Goal: Transaction & Acquisition: Purchase product/service

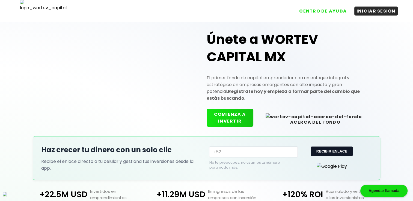
click at [235, 117] on button "COMIENZA A INVERTIR" at bounding box center [230, 118] width 47 height 18
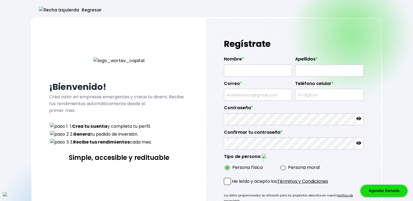
type input "PHILLIP ELLIOTT"
type input "HOLCOMB"
type input "ruxavoz@mailinator.com"
type input "7193857948"
radio input "true"
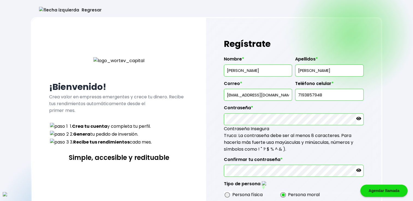
click at [252, 96] on input "ruxavoz@mailinator.com" at bounding box center [258, 94] width 64 height 11
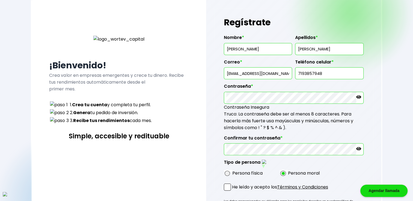
scroll to position [64, 0]
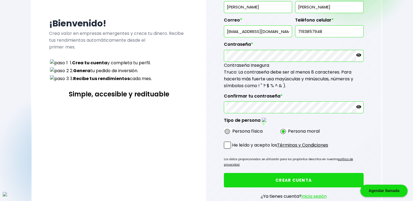
type input "tu@mail.com"
click at [227, 129] on span at bounding box center [227, 131] width 5 height 5
click at [233, 130] on input "radio" at bounding box center [235, 132] width 4 height 4
radio input "true"
click at [226, 142] on span at bounding box center [227, 145] width 7 height 7
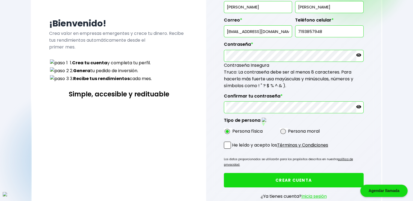
click at [233, 150] on input "He leído y acepto los Términos y Condiciones" at bounding box center [233, 150] width 0 height 0
click at [263, 173] on button "CREAR CUENTA" at bounding box center [294, 180] width 140 height 14
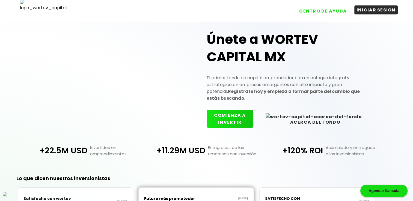
click at [375, 10] on button "INICIAR SESIÓN" at bounding box center [375, 9] width 43 height 9
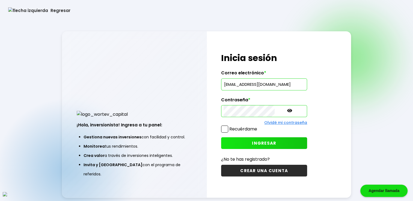
scroll to position [27, 0]
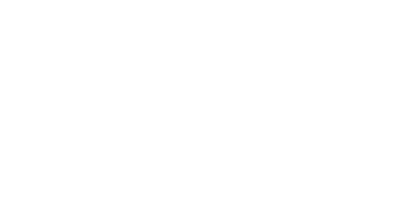
click at [0, 2] on html at bounding box center [208, 1] width 417 height 2
click at [145, 2] on html at bounding box center [208, 1] width 417 height 2
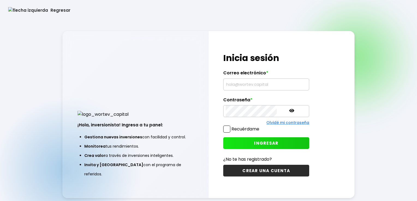
type input "[EMAIL_ADDRESS][DOMAIN_NAME]"
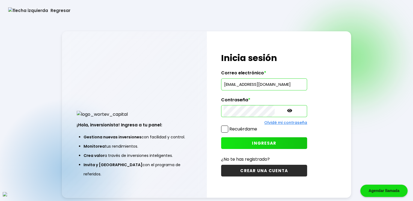
click at [28, 13] on button "Regresar" at bounding box center [39, 10] width 79 height 14
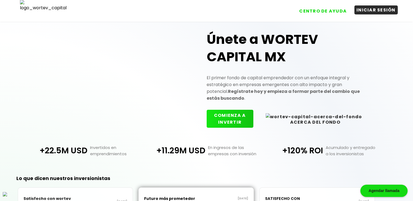
click at [375, 12] on button "INICIAR SESIÓN" at bounding box center [375, 9] width 43 height 9
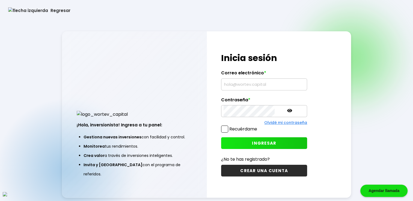
type input "[EMAIL_ADDRESS][DOMAIN_NAME]"
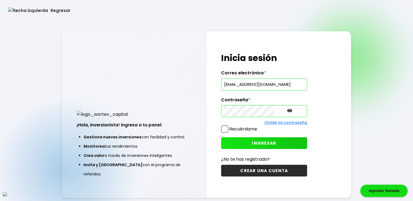
click at [30, 9] on button "Regresar" at bounding box center [39, 10] width 79 height 14
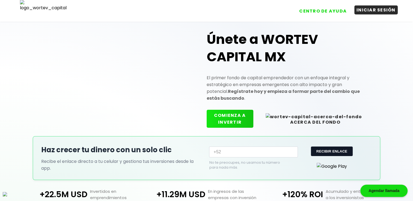
click at [370, 11] on button "INICIAR SESIÓN" at bounding box center [375, 9] width 43 height 9
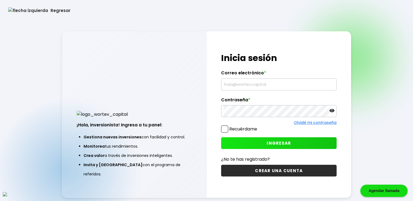
type input "[EMAIL_ADDRESS][DOMAIN_NAME]"
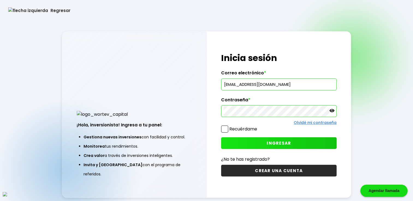
click at [28, 12] on button "Regresar" at bounding box center [39, 10] width 79 height 14
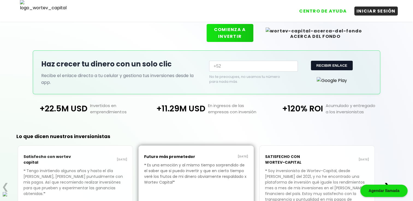
scroll to position [118, 0]
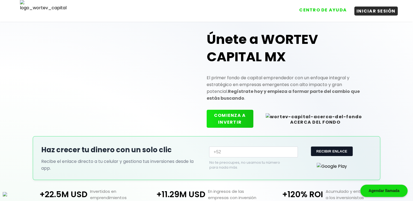
click at [332, 13] on button "CENTRO DE AYUDA" at bounding box center [323, 9] width 52 height 9
click at [241, 112] on button "COMIENZA A INVERTIR" at bounding box center [230, 118] width 47 height 18
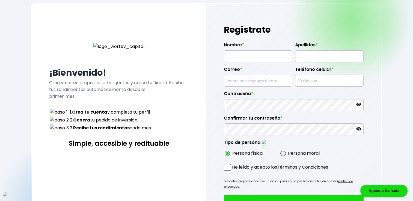
scroll to position [9, 0]
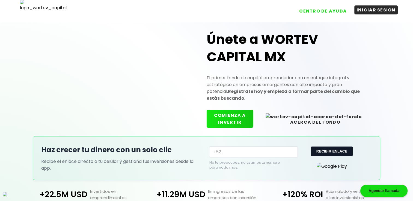
click at [385, 10] on button "INICIAR SESIÓN" at bounding box center [375, 9] width 43 height 9
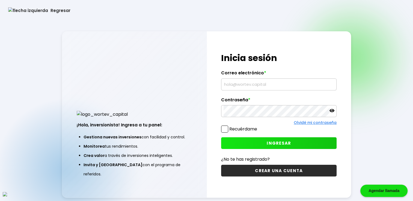
type input "[EMAIL_ADDRESS][DOMAIN_NAME]"
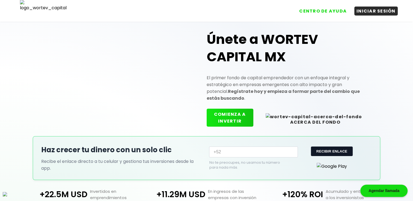
click at [238, 117] on button "COMIENZA A INVERTIR" at bounding box center [230, 118] width 47 height 18
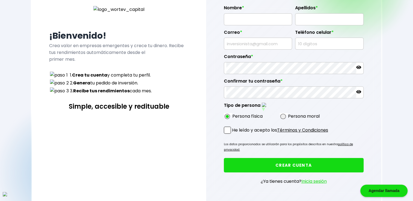
scroll to position [18, 0]
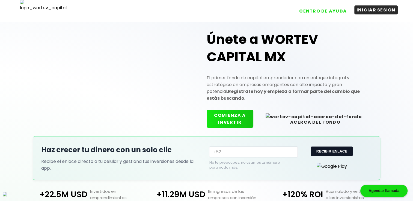
click at [368, 9] on button "INICIAR SESIÓN" at bounding box center [375, 9] width 43 height 9
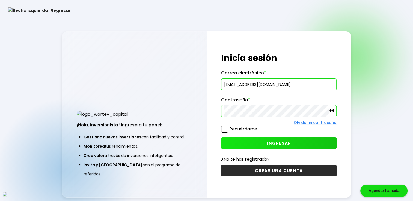
click at [20, 11] on button "Regresar" at bounding box center [39, 10] width 79 height 14
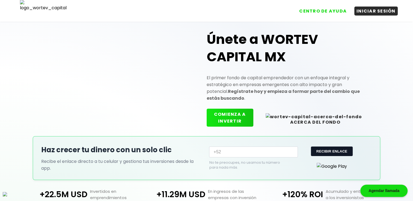
click at [253, 118] on button "COMIENZA A INVERTIR" at bounding box center [230, 118] width 47 height 18
click at [376, 9] on button "INICIAR SESIÓN" at bounding box center [375, 9] width 43 height 9
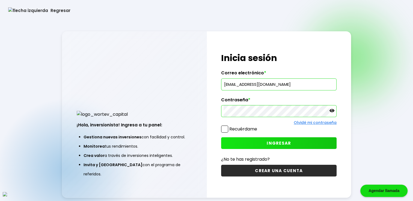
click at [276, 86] on input "dectorarmando@gmail.com" at bounding box center [278, 84] width 111 height 11
paste input "tu@"
type input "[EMAIL_ADDRESS][DOMAIN_NAME]"
click at [226, 127] on span at bounding box center [224, 129] width 7 height 7
click at [258, 127] on input "Recuérdame" at bounding box center [258, 127] width 0 height 0
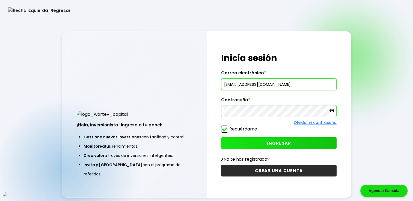
click at [250, 141] on button "INGRESAR" at bounding box center [278, 144] width 115 height 12
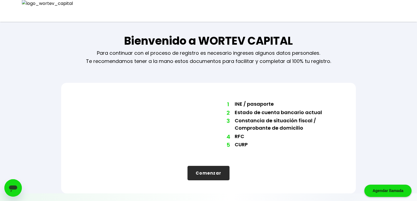
click at [219, 167] on button "Comenzar" at bounding box center [208, 173] width 42 height 14
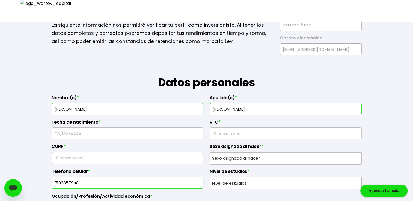
scroll to position [55, 0]
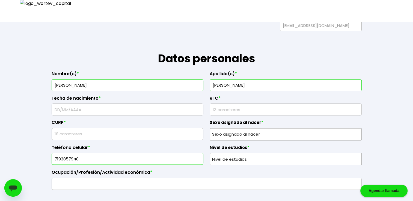
type input "BRYAR SOLOMON"
type input "RICHARDS"
type input "05/"
type input "MXSA8909166Y7"
type input "QNSA890916HE2FAR08"
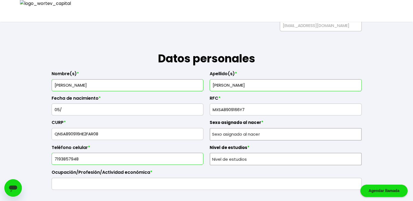
type input "6134551061"
type input "Nihil ea et autem ea"
type input "72293"
type input "Dignissimos ea animi"
type input "Vel qui natus eos ma"
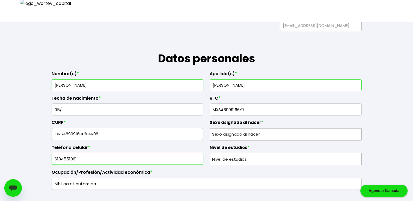
type input "Quis aliquam velit u"
type input "Cum nobis omnis nisi"
type input "298318225964676740"
type input "Guinevere Mullen"
type input "rikixalom@mailinator.com"
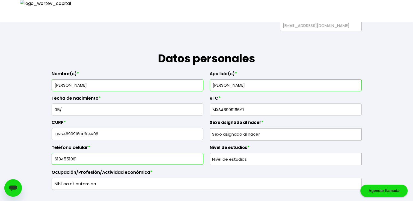
type input "1018062824"
select select "Hombre"
select select "Secundaria"
select select "NA"
select select "Santander"
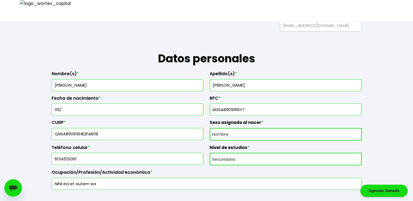
type input "[PERSON_NAME]"
type input "13"
type input "IPSA8909166Y7"
type input "AWSA890916HO8TYR08"
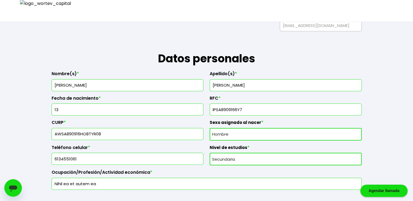
type input "4335269338"
type input "Occaecat illo quaera"
type input "69372"
type input "Aperiam consequat C"
type input "Officia unde aute re"
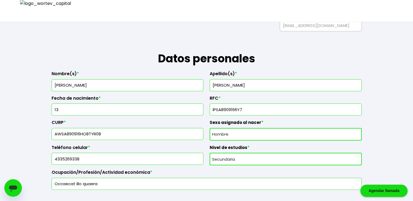
type input "Mollitia doloribus n"
type input "Qui tempor [PERSON_NAME]"
type input "269488491208847840"
type input "[PERSON_NAME]"
type input "[EMAIL_ADDRESS][DOMAIN_NAME]"
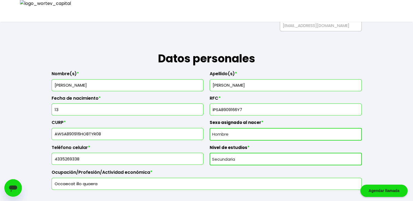
type input "0012687447"
radio input "true"
select select "Mujer"
select select "QT"
select select "Bankaool"
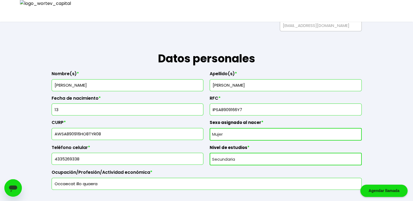
click at [133, 107] on input "13" at bounding box center [127, 109] width 147 height 11
type input "1"
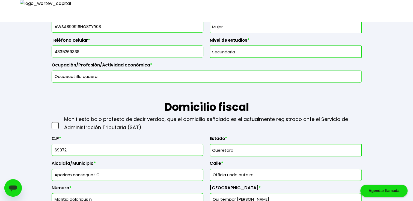
scroll to position [191, 0]
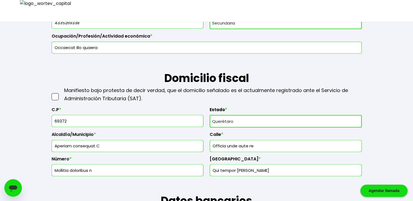
type input "[DATE]"
click at [55, 96] on span at bounding box center [55, 96] width 7 height 7
click at [61, 94] on input "checkbox" at bounding box center [61, 94] width 0 height 0
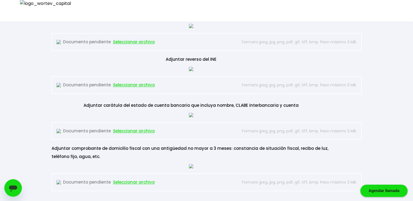
scroll to position [500, 0]
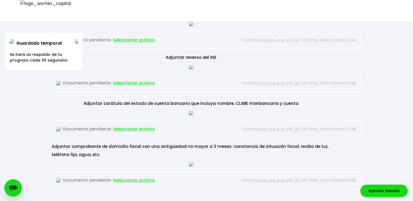
click at [77, 40] on img at bounding box center [76, 41] width 3 height 4
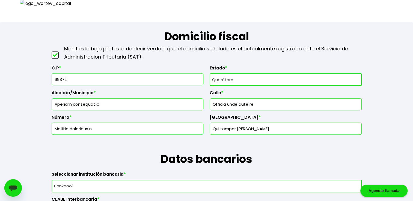
scroll to position [0, 0]
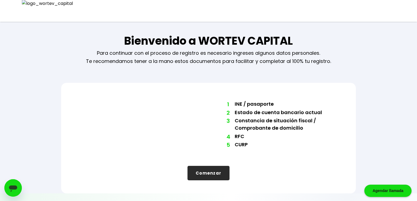
click at [211, 171] on button "Comenzar" at bounding box center [208, 173] width 42 height 14
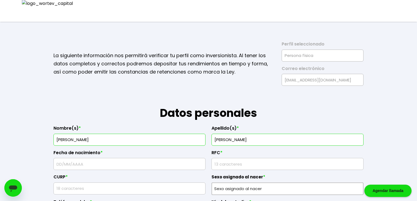
type input "[PERSON_NAME]"
type input "IPSA8909166Y7"
type input "AWSA890916HO8TYR08"
select select "Mujer"
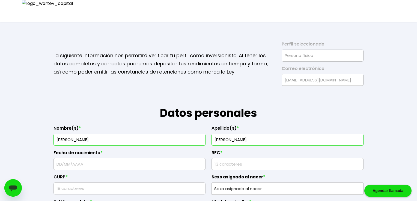
type input "4335269338"
select select "Secundaria"
type input "Occaecat illo quaera"
type input "69372"
select select "QT"
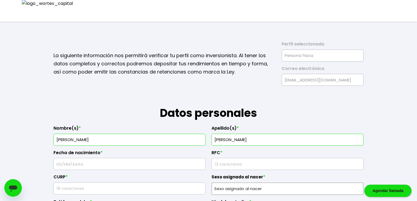
type input "Aperiam consequat C"
type input "Officia unde aute re"
type input "Mollitia doloribus n"
type input "Qui tempor [PERSON_NAME]"
select select "Bankaool"
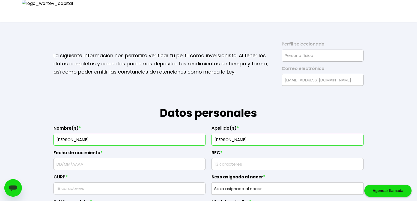
type input "269488491208847840"
type input "[PERSON_NAME]"
type input "[EMAIL_ADDRESS][DOMAIN_NAME]"
type input "0012687447"
radio input "true"
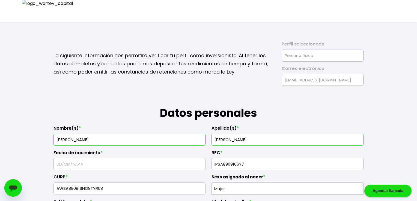
type input "[DATE]"
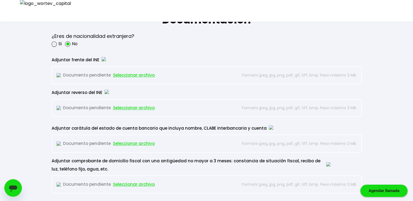
scroll to position [437, 0]
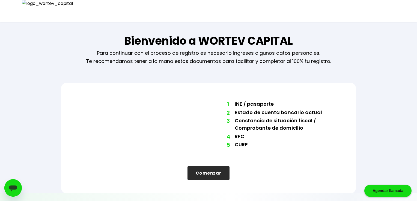
click at [206, 166] on button "Comenzar" at bounding box center [208, 173] width 42 height 14
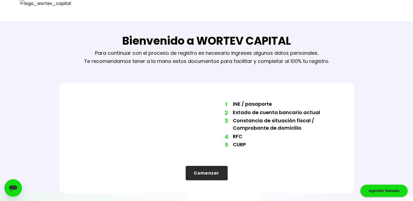
select select "Mujer"
select select "Secundaria"
select select "QT"
select select "Bankaool"
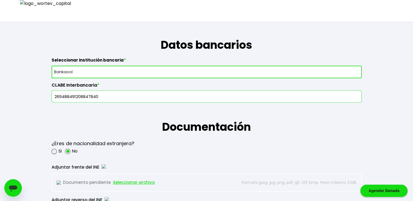
scroll to position [358, 0]
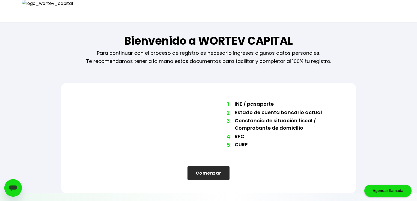
click at [216, 175] on button "Comenzar" at bounding box center [208, 173] width 42 height 14
select select "Mujer"
select select "Secundaria"
select select "QT"
select select "Bankaool"
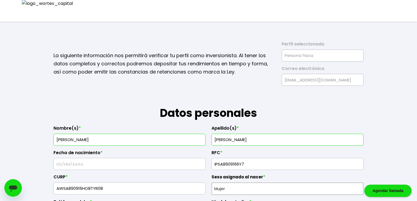
type input "[DATE]"
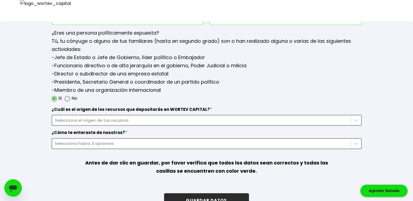
scroll to position [717, 0]
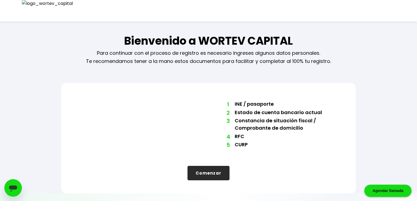
click at [214, 182] on div "1 INE / pasaporte 2 Estado de cuenta bancario actual 3 Constancia de situación …" at bounding box center [208, 138] width 295 height 111
click at [215, 181] on div "1 INE / pasaporte 2 Estado de cuenta bancario actual 3 Constancia de situación …" at bounding box center [208, 138] width 295 height 111
click at [215, 176] on button "Comenzar" at bounding box center [208, 173] width 42 height 14
select select "Mujer"
select select "Secundaria"
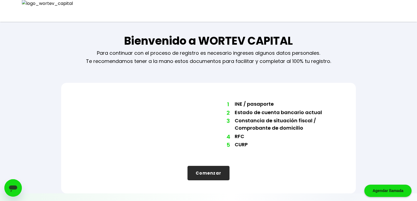
select select "QT"
select select "Bankaool"
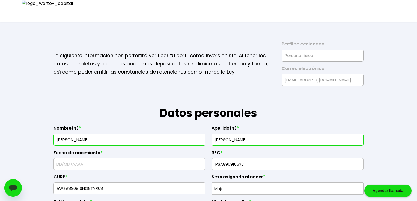
type input "[DATE]"
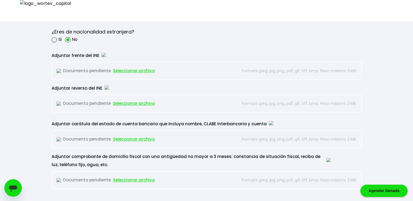
scroll to position [417, 0]
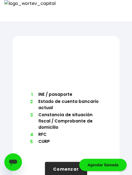
scroll to position [96, 0]
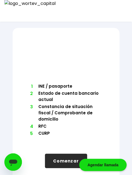
click at [69, 156] on button "Comenzar" at bounding box center [66, 161] width 42 height 14
select select "Mujer"
select select "Secundaria"
select select "QT"
select select "Bankaool"
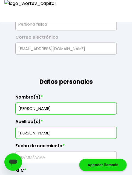
type input "[DATE]"
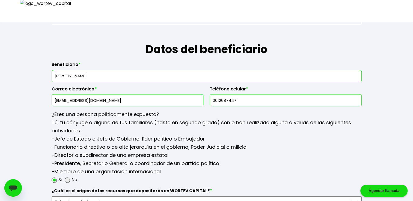
scroll to position [606, 0]
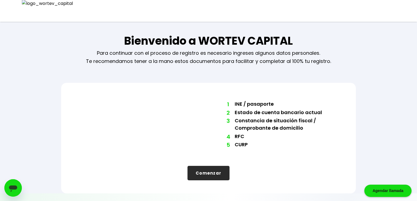
click at [199, 172] on button "Comenzar" at bounding box center [208, 173] width 42 height 14
select select "Mujer"
select select "Secundaria"
select select "QT"
select select "Bankaool"
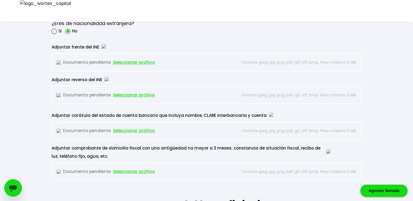
scroll to position [427, 0]
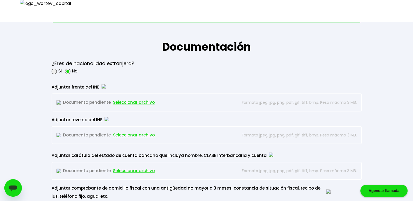
click at [138, 98] on span "Seleccionar archivo" at bounding box center [134, 102] width 42 height 8
click at [129, 131] on span "Seleccionar archivo" at bounding box center [134, 135] width 42 height 8
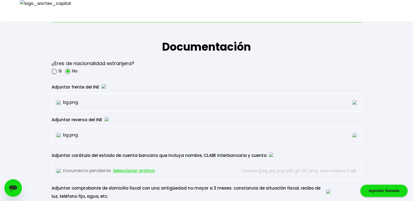
click at [132, 171] on span "Seleccionar archivo" at bounding box center [134, 171] width 42 height 8
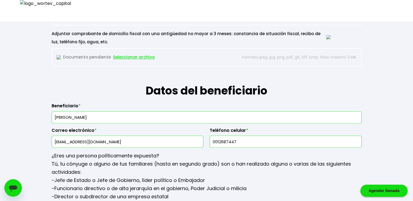
click at [131, 53] on span "Seleccionar archivo" at bounding box center [134, 57] width 42 height 8
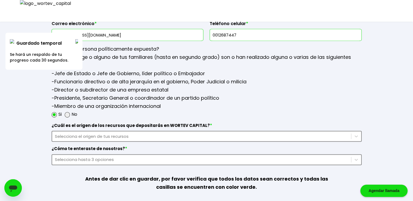
scroll to position [717, 0]
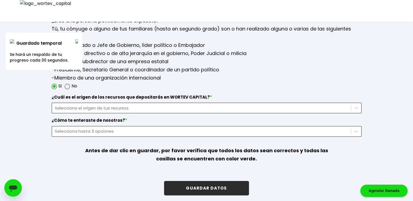
click at [79, 40] on div "Guardado temporal Se hará un respaldo de tu progreso cada 30 segundos." at bounding box center [43, 51] width 77 height 37
click at [76, 41] on img at bounding box center [76, 41] width 3 height 4
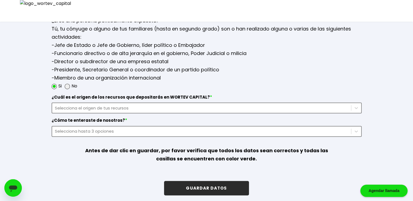
click at [111, 106] on div "Selecciona el origen de tus recursos" at bounding box center [201, 108] width 293 height 6
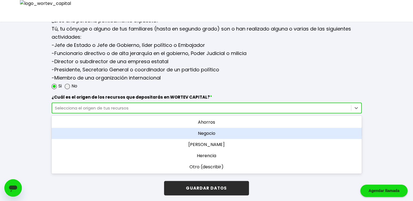
click at [202, 133] on div "Negocio" at bounding box center [207, 133] width 310 height 11
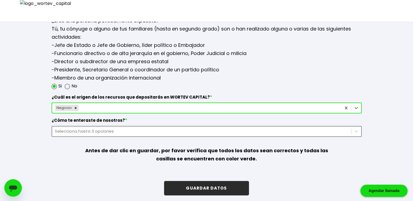
click at [193, 129] on div "Selecciona hasta 3 opciones" at bounding box center [201, 131] width 293 height 6
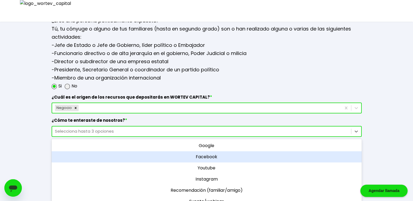
click at [208, 156] on div "Facebook" at bounding box center [207, 156] width 310 height 11
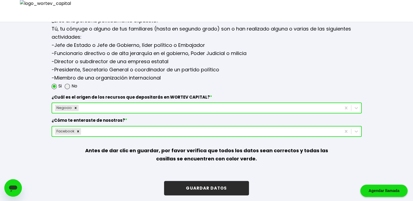
click at [217, 184] on button "GUARDAR DATOS" at bounding box center [206, 188] width 85 height 14
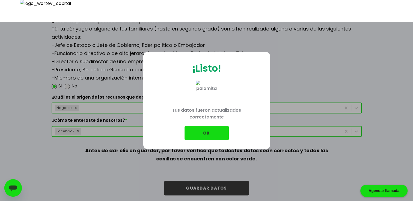
click at [223, 134] on button "OK" at bounding box center [206, 133] width 44 height 14
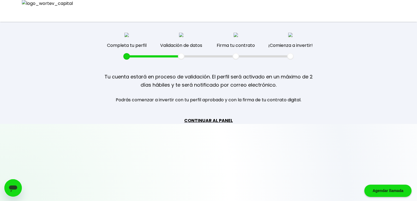
click at [216, 121] on link "CONTINUAR AL PANEL" at bounding box center [208, 120] width 49 height 7
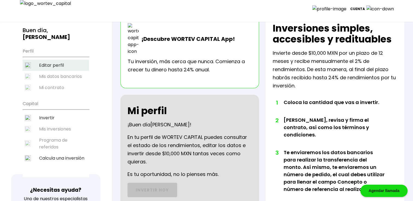
scroll to position [18, 0]
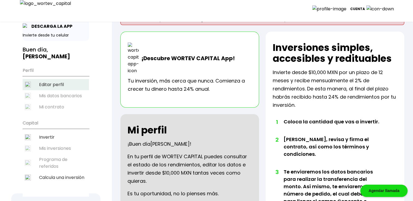
click at [58, 87] on li "Editar perfil" at bounding box center [56, 84] width 66 height 11
select select "Mujer"
select select "Secundaria"
select select "QT"
select select "Bankaool"
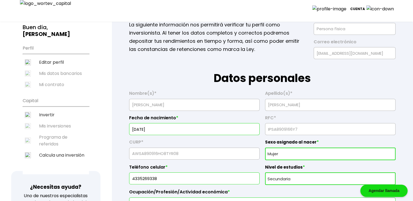
scroll to position [36, 0]
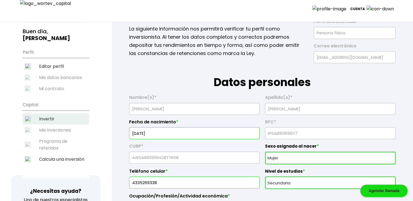
click at [57, 114] on li "Invertir" at bounding box center [56, 119] width 66 height 11
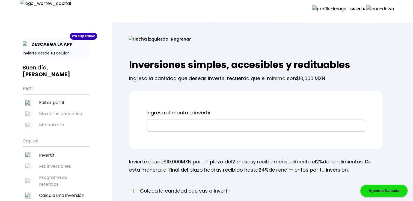
click at [147, 38] on button "Regresar" at bounding box center [159, 39] width 79 height 14
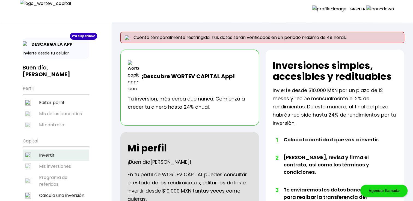
click at [68, 154] on li "Invertir" at bounding box center [56, 155] width 66 height 11
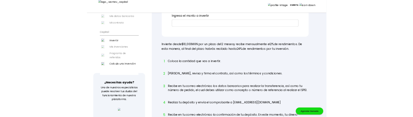
scroll to position [36, 0]
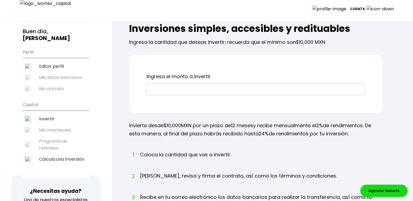
click at [174, 91] on input "text" at bounding box center [255, 89] width 213 height 11
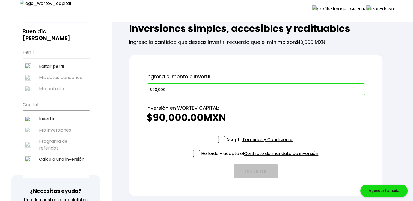
type input "$90,000"
click at [219, 139] on span at bounding box center [221, 139] width 7 height 7
click at [261, 144] on input "Acepto Términos y Condiciones" at bounding box center [261, 144] width 0 height 0
click at [198, 154] on span at bounding box center [196, 153] width 7 height 7
click at [261, 158] on input "He leído y acepto el Contrato de mandato de inversión" at bounding box center [261, 158] width 0 height 0
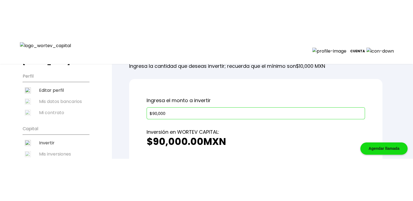
scroll to position [127, 0]
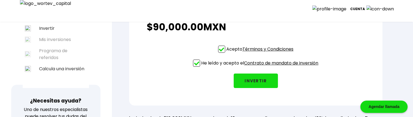
click at [254, 82] on button "INVERTIR" at bounding box center [256, 80] width 44 height 14
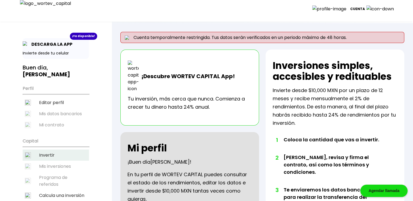
click at [51, 156] on li "Invertir" at bounding box center [56, 155] width 66 height 11
click at [59, 151] on li "Invertir" at bounding box center [56, 155] width 66 height 11
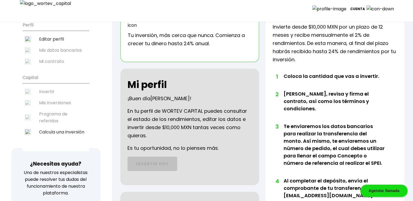
click at [47, 91] on ul "Capital Invertir Mis inversiones Programa de referidos Calcula una inversión" at bounding box center [56, 111] width 66 height 80
drag, startPoint x: 47, startPoint y: 91, endPoint x: 97, endPoint y: 113, distance: 54.1
click at [97, 113] on div "¡Ya disponible! DESCARGA LA APP Invierte desde tu celular Buen día, PHILLIP ELL…" at bounding box center [56, 105] width 112 height 326
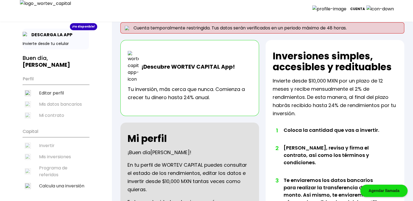
scroll to position [0, 0]
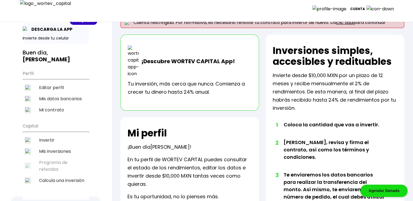
scroll to position [18, 0]
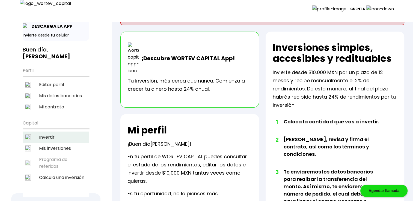
click at [47, 134] on li "Invertir" at bounding box center [56, 137] width 66 height 11
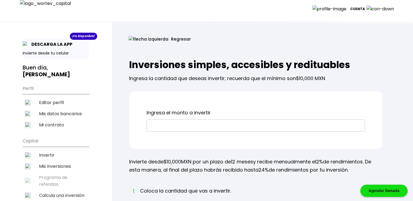
click at [162, 130] on input "text" at bounding box center [255, 125] width 213 height 11
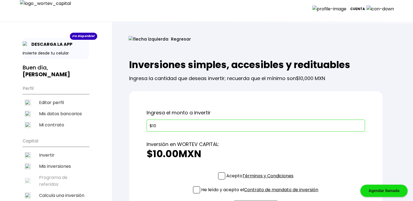
type input "$1"
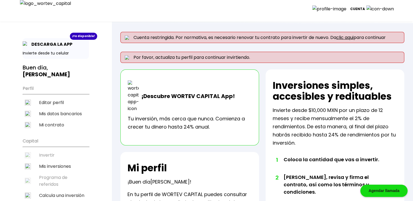
click at [59, 156] on ul "Capital Invertir Mis inversiones Programa de referidos Calcula una inversión" at bounding box center [56, 175] width 66 height 80
click at [58, 156] on ul "Capital Invertir Mis inversiones Programa de referidos Calcula una inversión" at bounding box center [56, 175] width 66 height 80
drag, startPoint x: 58, startPoint y: 156, endPoint x: 50, endPoint y: 179, distance: 25.0
click at [50, 179] on ul "Capital Invertir Mis inversiones Programa de referidos Calcula una inversión" at bounding box center [56, 175] width 66 height 80
click at [42, 151] on ul "Capital Invertir Mis inversiones Programa de referidos Calcula una inversión" at bounding box center [56, 175] width 66 height 80
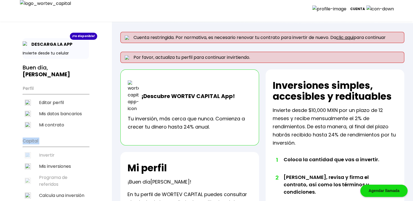
click at [42, 151] on ul "Capital Invertir Mis inversiones Programa de referidos Calcula una inversión" at bounding box center [56, 175] width 66 height 80
click at [43, 151] on ul "Capital Invertir Mis inversiones Programa de referidos Calcula una inversión" at bounding box center [56, 175] width 66 height 80
click at [43, 152] on ul "Capital Invertir Mis inversiones Programa de referidos Calcula una inversión" at bounding box center [56, 175] width 66 height 80
click at [43, 153] on ul "Capital Invertir Mis inversiones Programa de referidos Calcula una inversión" at bounding box center [56, 175] width 66 height 80
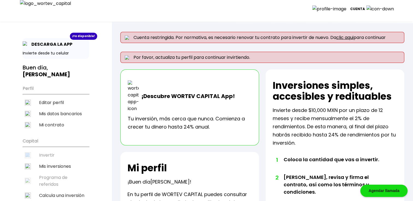
click at [44, 153] on ul "Capital Invertir Mis inversiones Programa de referidos Calcula una inversión" at bounding box center [56, 175] width 66 height 80
click at [52, 152] on ul "Capital Invertir Mis inversiones Programa de referidos Calcula una inversión" at bounding box center [56, 175] width 66 height 80
click at [53, 152] on ul "Capital Invertir Mis inversiones Programa de referidos Calcula una inversión" at bounding box center [56, 175] width 66 height 80
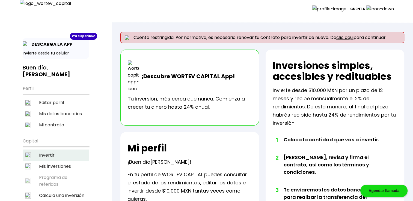
click at [52, 153] on li "Invertir" at bounding box center [56, 155] width 66 height 11
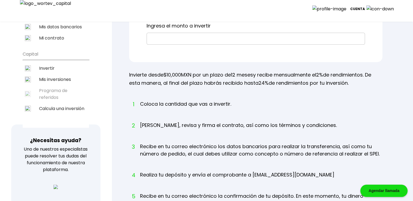
scroll to position [82, 0]
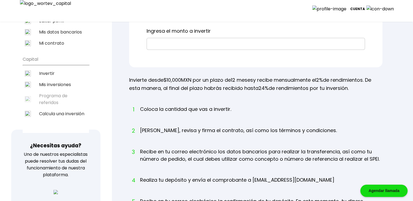
click at [172, 45] on input "text" at bounding box center [255, 43] width 213 height 11
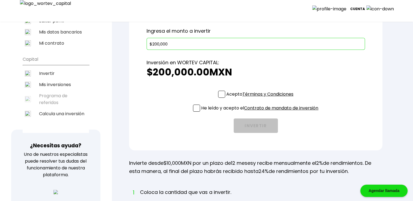
type input "$200,000"
click at [220, 94] on span at bounding box center [221, 94] width 7 height 7
click at [261, 98] on input "Acepto Términos y Condiciones" at bounding box center [261, 98] width 0 height 0
click at [195, 108] on span at bounding box center [196, 108] width 7 height 7
click at [261, 112] on input "He leído y acepto el Contrato de mandato de inversión" at bounding box center [261, 112] width 0 height 0
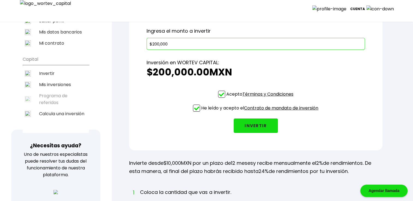
click at [255, 124] on button "INVERTIR" at bounding box center [256, 126] width 44 height 14
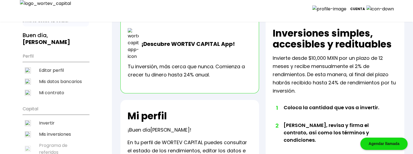
scroll to position [82, 0]
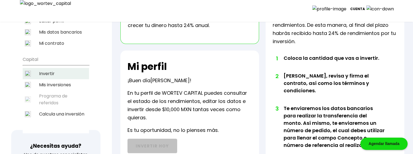
click at [52, 73] on li "Invertir" at bounding box center [56, 73] width 66 height 11
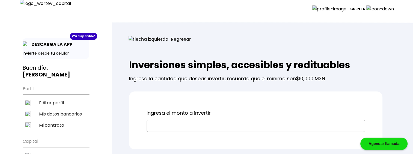
click at [163, 123] on input "text" at bounding box center [255, 125] width 213 height 11
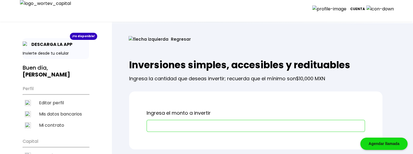
click at [219, 126] on input "text" at bounding box center [255, 125] width 213 height 11
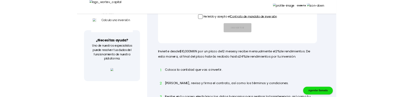
scroll to position [154, 0]
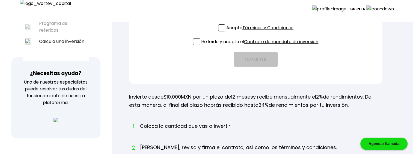
click at [196, 39] on div "He leído y acepto el Contrato de mandato de inversión" at bounding box center [255, 43] width 125 height 10
click at [223, 29] on span at bounding box center [221, 27] width 7 height 7
click at [261, 32] on input "Acepto Términos y Condiciones" at bounding box center [261, 32] width 0 height 0
click at [195, 41] on span at bounding box center [196, 41] width 7 height 7
click at [261, 46] on input "He leído y acepto el Contrato de mandato de inversión" at bounding box center [261, 46] width 0 height 0
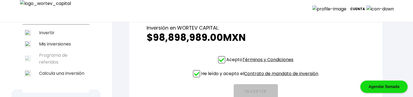
scroll to position [45, 0]
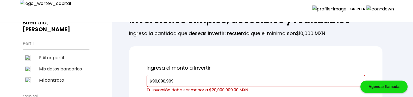
click at [219, 83] on input "$98,898,989" at bounding box center [255, 80] width 213 height 11
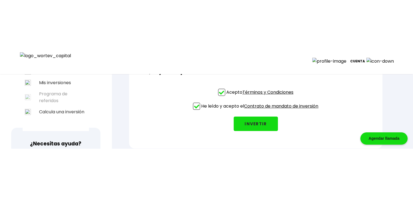
scroll to position [136, 0]
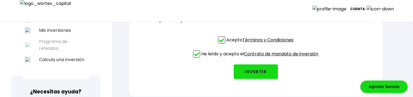
type input "$8,898,989"
click at [250, 71] on button "INVERTIR" at bounding box center [256, 71] width 44 height 14
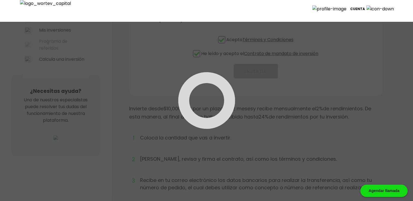
click at [348, 53] on div at bounding box center [206, 100] width 413 height 201
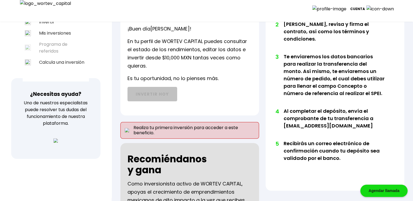
click at [365, 9] on p "Cuenta" at bounding box center [357, 9] width 15 height 8
click at [379, 37] on li "Cerrar sesión" at bounding box center [377, 38] width 44 height 11
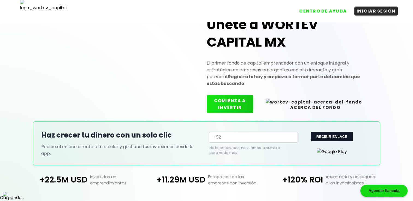
scroll to position [133, 0]
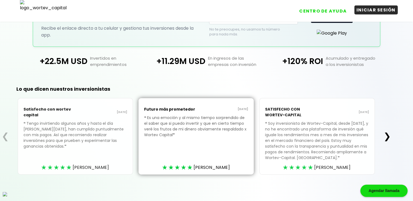
click at [365, 13] on button "INICIAR SESIÓN" at bounding box center [375, 9] width 43 height 9
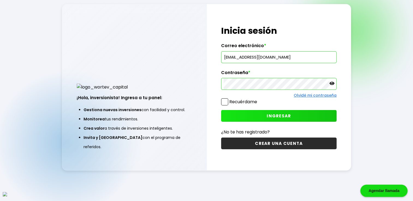
click at [225, 103] on span at bounding box center [224, 101] width 7 height 7
click at [258, 99] on input "Recuérdame" at bounding box center [258, 99] width 0 height 0
click at [250, 115] on button "INGRESAR" at bounding box center [278, 116] width 115 height 12
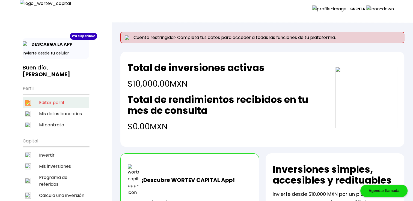
click at [59, 102] on li "Editar perfil" at bounding box center [56, 102] width 66 height 11
select select "Hombre"
select select "Primaria"
select select "DF"
select select "Mifel"
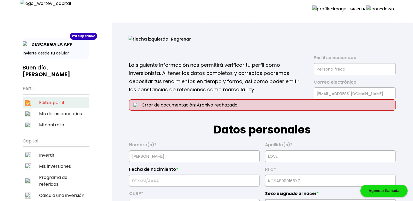
type input "[DATE]"
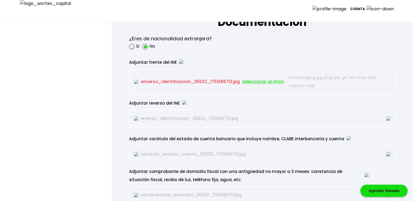
scroll to position [473, 0]
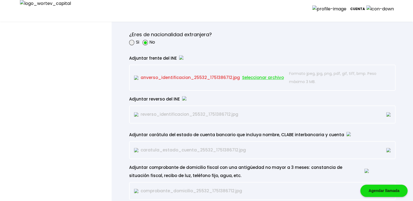
click at [248, 76] on span "Seleccionar archivo" at bounding box center [263, 78] width 42 height 8
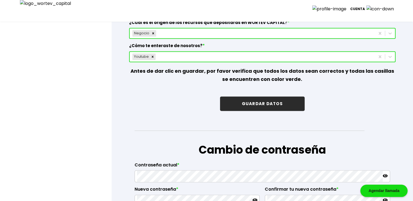
scroll to position [776, 0]
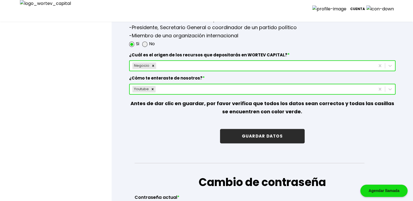
click at [260, 136] on button "GUARDAR DATOS" at bounding box center [262, 136] width 85 height 14
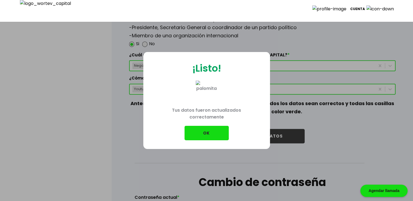
click at [207, 133] on button "OK" at bounding box center [206, 133] width 44 height 14
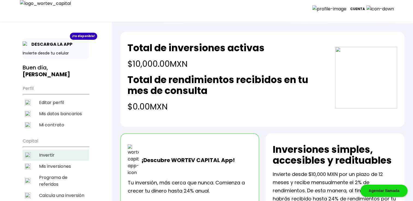
click at [52, 155] on li "Invertir" at bounding box center [56, 155] width 66 height 11
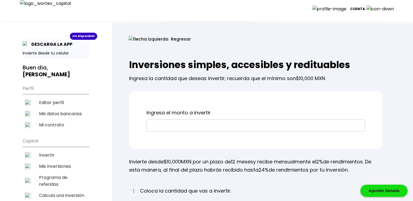
click at [185, 124] on input "text" at bounding box center [255, 125] width 213 height 11
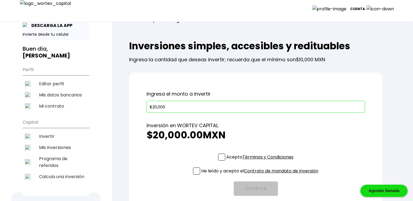
scroll to position [36, 0]
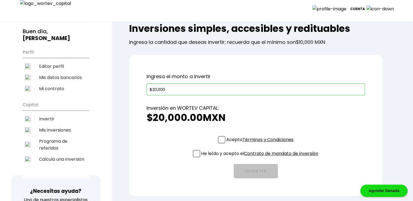
type input "$20,000"
click at [219, 140] on span at bounding box center [221, 139] width 7 height 7
click at [261, 144] on input "Acepto Términos y Condiciones" at bounding box center [261, 144] width 0 height 0
click at [193, 158] on div "He leído y acepto el Contrato de mandato de inversión" at bounding box center [255, 155] width 125 height 10
click at [195, 156] on span at bounding box center [196, 153] width 7 height 7
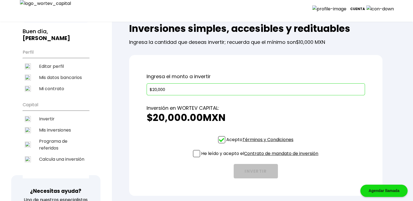
click at [261, 158] on input "He leído y acepto el Contrato de mandato de inversión" at bounding box center [261, 158] width 0 height 0
click at [247, 168] on button "INVERTIR" at bounding box center [256, 171] width 44 height 14
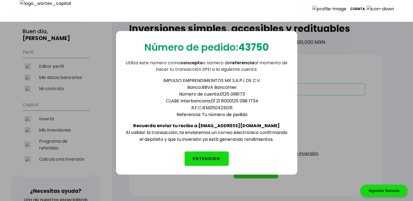
click at [210, 164] on div "Número de pedido: 43750 Utiliza este número como concepto o número de referenci…" at bounding box center [206, 103] width 181 height 144
click at [212, 158] on button "ENTENDIDO" at bounding box center [206, 159] width 44 height 14
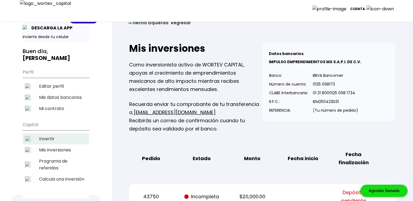
scroll to position [18, 0]
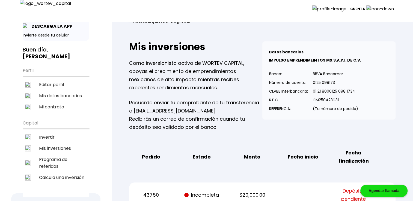
click at [365, 13] on p "Cuenta" at bounding box center [357, 9] width 15 height 8
click at [378, 35] on li "Cerrar sesión" at bounding box center [377, 38] width 44 height 11
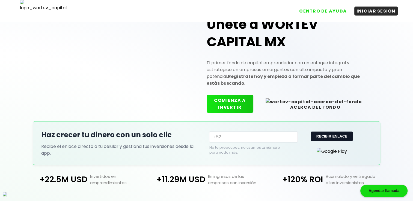
scroll to position [18, 0]
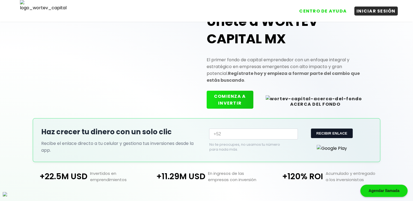
click at [253, 99] on button "COMIENZA A INVERTIR" at bounding box center [230, 100] width 47 height 18
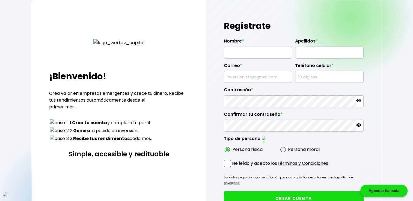
type input "[PERSON_NAME]"
type input "[EMAIL_ADDRESS][DOMAIN_NAME]"
type input "9783300800"
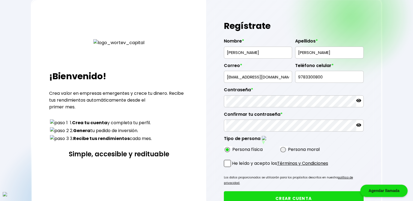
radio input "true"
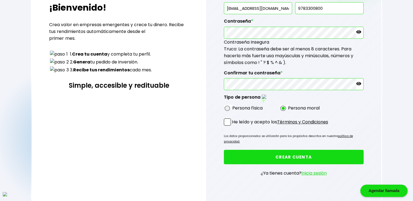
scroll to position [91, 0]
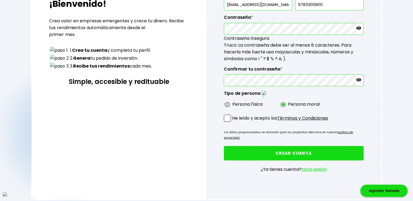
click at [227, 102] on span at bounding box center [227, 104] width 5 height 5
click at [233, 103] on input "radio" at bounding box center [235, 105] width 4 height 4
radio input "true"
click at [226, 115] on span at bounding box center [227, 118] width 7 height 7
click at [233, 123] on input "He leído y acepto los Términos y Condiciones" at bounding box center [233, 123] width 0 height 0
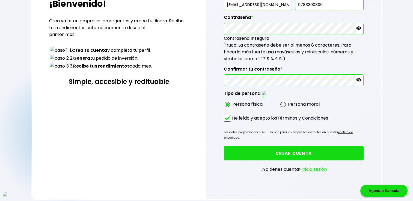
click at [273, 146] on button "CREAR CUENTA" at bounding box center [294, 153] width 140 height 14
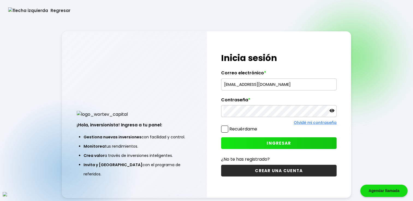
click at [270, 86] on input "[EMAIL_ADDRESS][DOMAIN_NAME]" at bounding box center [278, 84] width 111 height 11
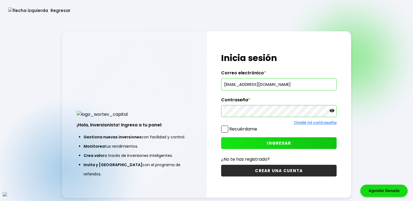
paste input "gicavoror@mailinator"
type input "[EMAIL_ADDRESS][DOMAIN_NAME]"
click at [225, 130] on span at bounding box center [224, 129] width 7 height 7
click at [258, 127] on input "Recuérdame" at bounding box center [258, 127] width 0 height 0
click at [251, 146] on button "INGRESAR" at bounding box center [278, 144] width 115 height 12
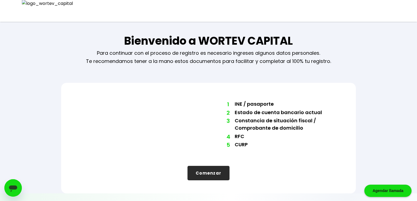
click at [216, 178] on button "Comenzar" at bounding box center [208, 173] width 42 height 14
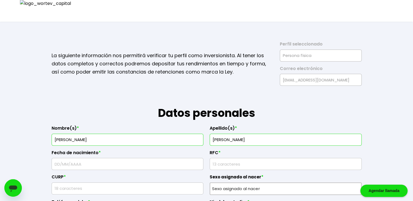
type input "[PERSON_NAME]"
type input "15/"
type input "RVSA8909166Y7"
type input "LRSA890916HA6PSR08"
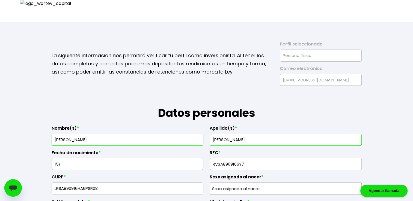
type input "5555976978"
type input "Velit nulla est poss"
type input "80846"
type input "Neque asperiores vit"
type input "Alias repellendus Q"
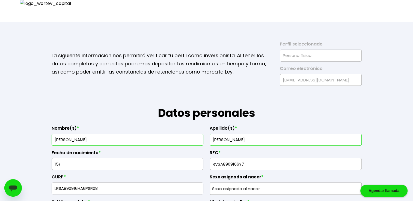
type input "Obcaecati hic ea und"
type input "Quas quis iste facer"
type input "599157083703376300"
type input "[PERSON_NAME]"
type input "[EMAIL_ADDRESS][DOMAIN_NAME]"
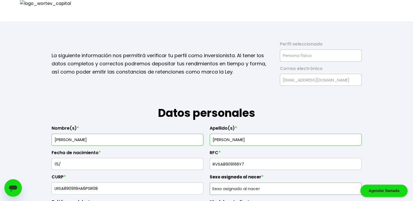
type input "7391739750"
select select "Hombre"
select select "Bachillerato"
select select "PU"
select select "INVEX"
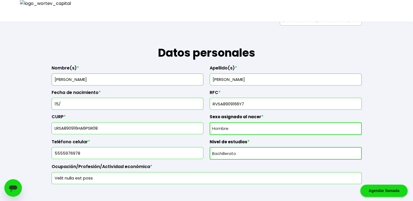
scroll to position [100, 0]
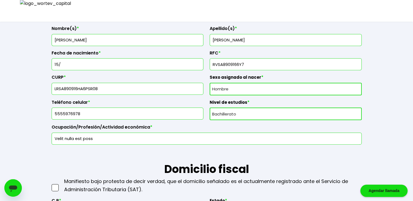
click at [133, 66] on input "15/" at bounding box center [127, 64] width 147 height 11
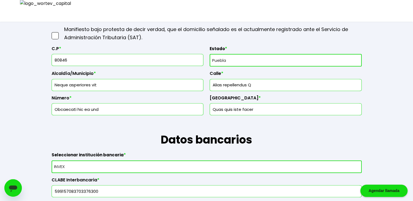
scroll to position [227, 0]
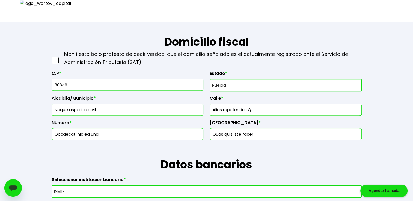
type input "[DATE]"
click at [53, 61] on span at bounding box center [55, 60] width 7 height 7
click at [61, 58] on input "checkbox" at bounding box center [61, 58] width 0 height 0
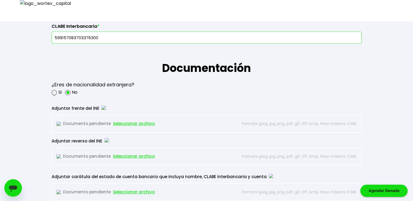
scroll to position [427, 0]
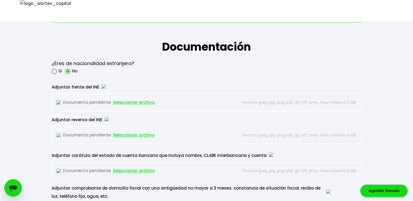
click at [132, 102] on span "Seleccionar archivo" at bounding box center [134, 102] width 42 height 8
click at [138, 133] on span "Seleccionar archivo" at bounding box center [134, 135] width 42 height 8
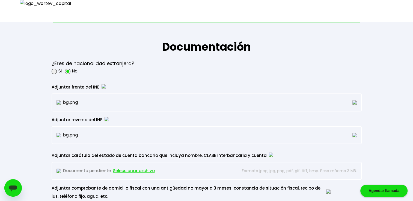
click at [135, 168] on span "Seleccionar archivo" at bounding box center [134, 171] width 42 height 8
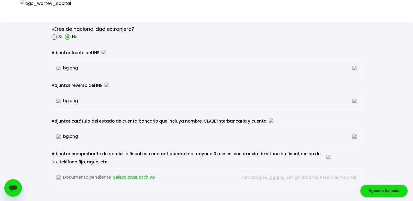
scroll to position [464, 0]
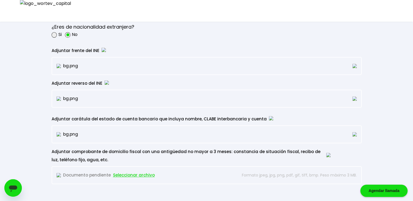
click at [139, 172] on span "Seleccionar archivo" at bounding box center [134, 175] width 42 height 8
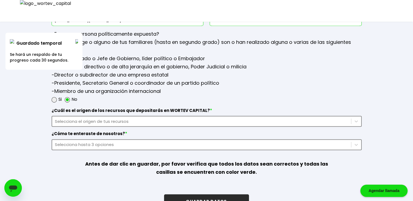
scroll to position [717, 0]
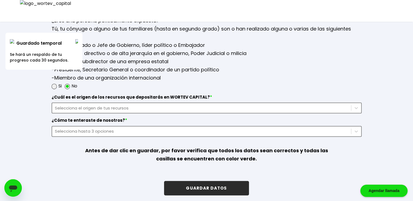
click at [124, 106] on div "Selecciona el origen de tus recursos" at bounding box center [201, 108] width 293 height 6
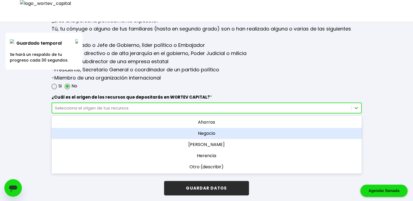
click at [166, 128] on div "Negocio" at bounding box center [207, 133] width 310 height 11
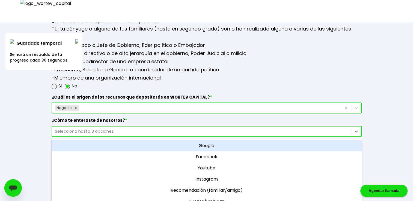
click at [164, 130] on div "Selecciona hasta 3 opciones" at bounding box center [201, 131] width 293 height 6
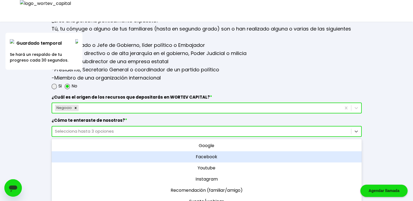
click at [207, 155] on div "Facebook" at bounding box center [207, 156] width 310 height 11
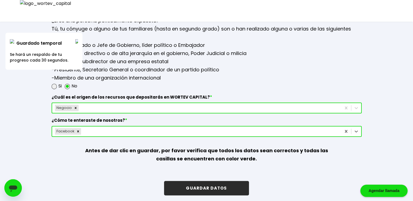
click at [209, 185] on button "GUARDAR DATOS" at bounding box center [206, 188] width 85 height 14
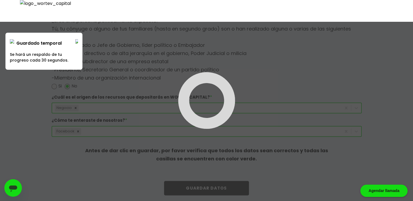
click at [78, 40] on div "Guardado temporal Se hará un respaldo de tu progreso cada 30 segundos." at bounding box center [43, 51] width 77 height 37
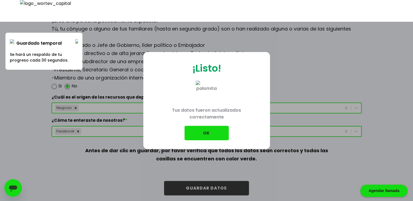
click at [209, 134] on button "OK" at bounding box center [206, 133] width 44 height 14
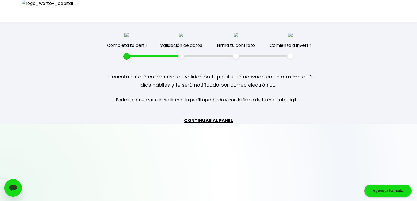
click at [207, 119] on link "CONTINUAR AL PANEL" at bounding box center [208, 120] width 49 height 7
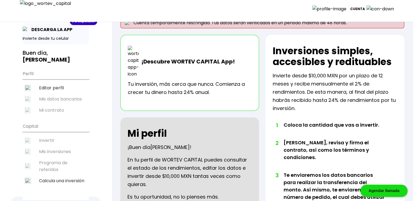
scroll to position [45, 0]
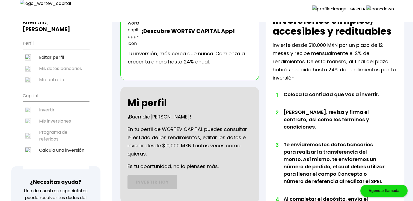
click at [51, 112] on ul "Capital Invertir Mis inversiones Programa de referidos Calcula una inversión" at bounding box center [56, 130] width 66 height 80
click at [51, 106] on ul "Capital Invertir Mis inversiones Programa de referidos Calcula una inversión" at bounding box center [56, 130] width 66 height 80
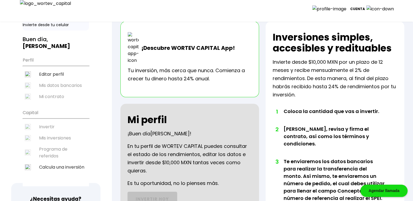
scroll to position [27, 0]
